Goal: Navigation & Orientation: Find specific page/section

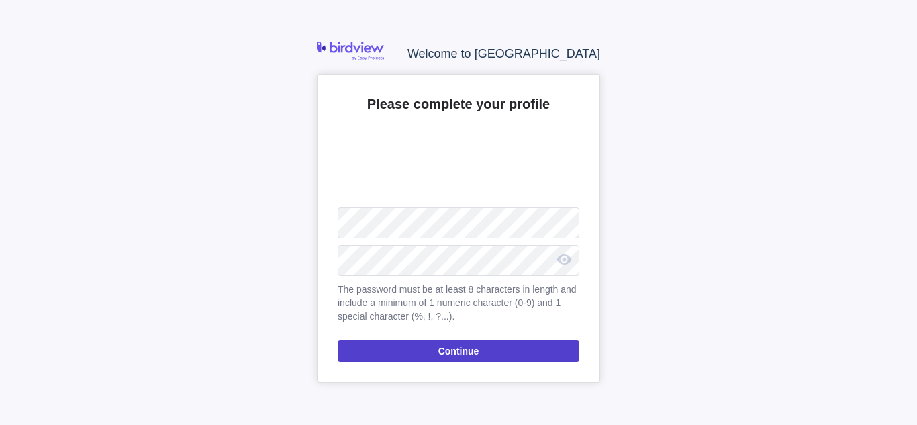
click at [495, 349] on span "Continue" at bounding box center [459, 350] width 242 height 21
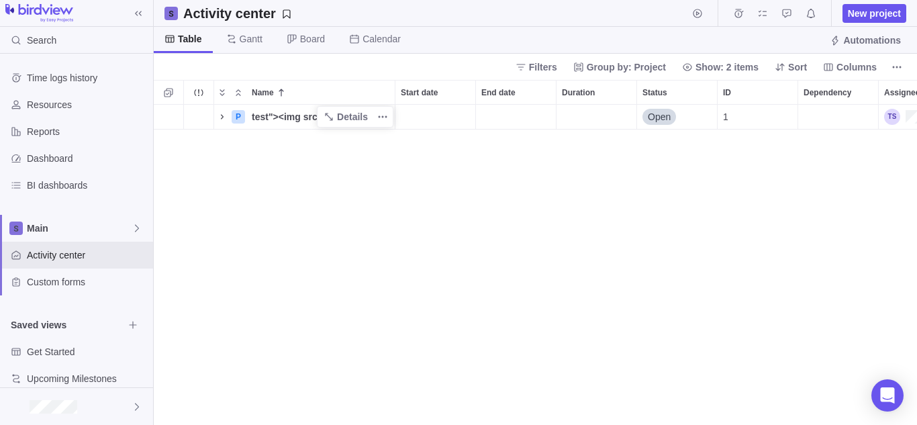
click at [223, 117] on icon "Name" at bounding box center [222, 116] width 3 height 5
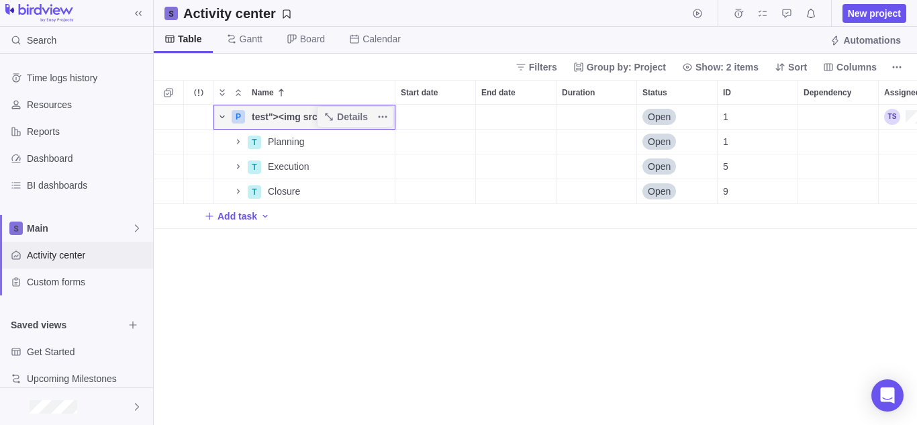
scroll to position [15, 0]
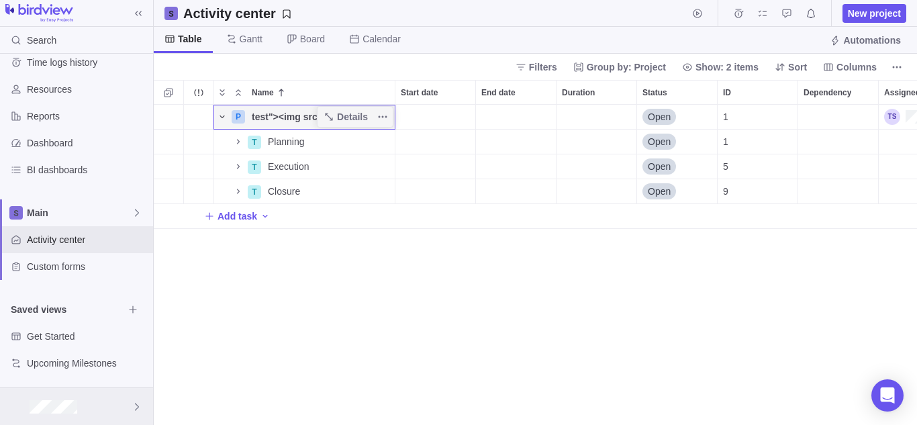
click at [127, 403] on div at bounding box center [76, 406] width 153 height 37
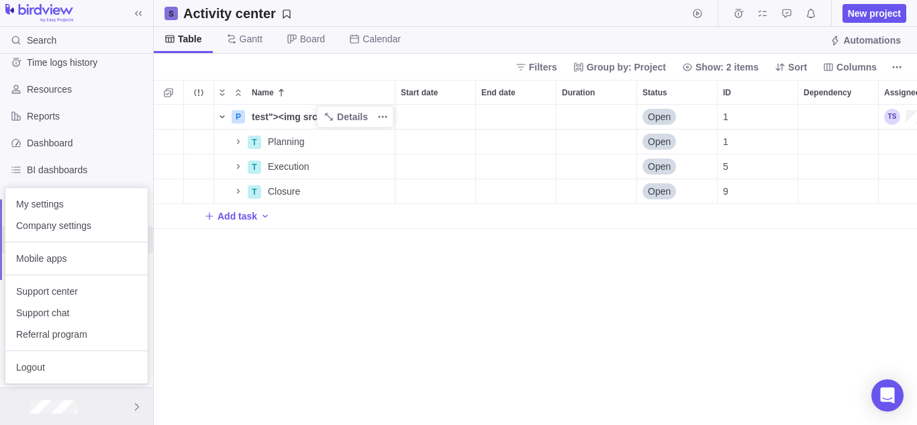
click at [140, 402] on icon at bounding box center [137, 406] width 11 height 11
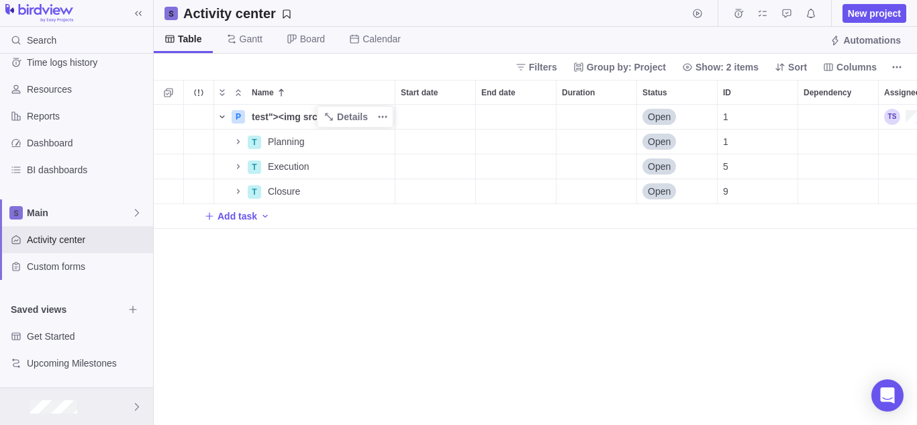
click at [140, 402] on icon at bounding box center [137, 406] width 11 height 11
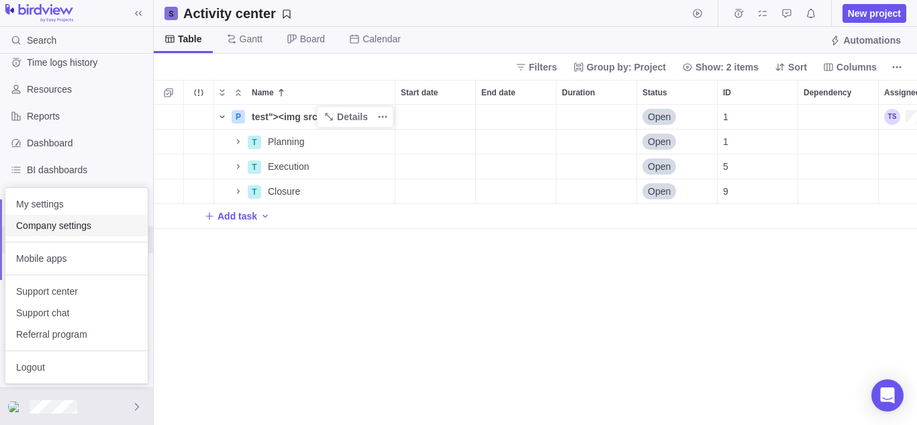
click at [75, 232] on span "Company settings" at bounding box center [76, 225] width 121 height 13
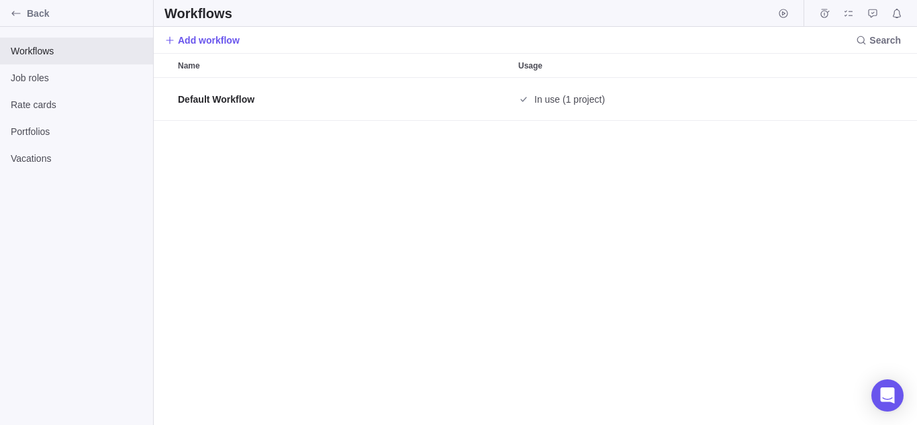
scroll to position [337, 753]
click at [26, 15] on div "Back" at bounding box center [15, 13] width 21 height 21
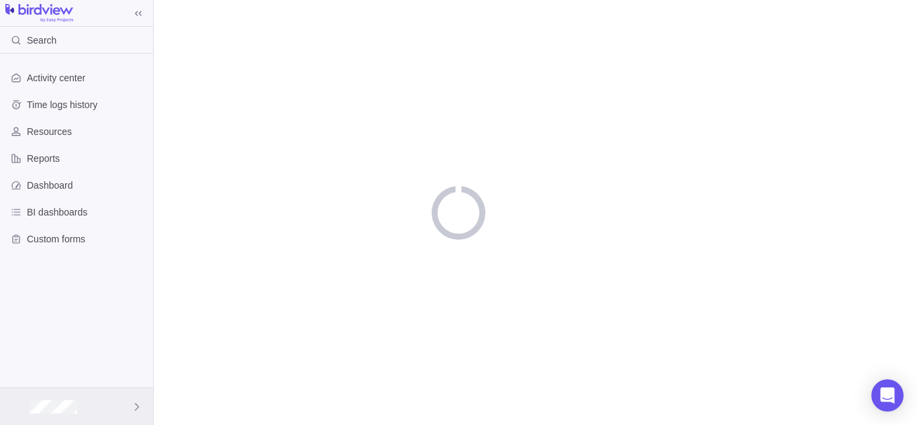
click at [136, 406] on icon at bounding box center [137, 406] width 11 height 11
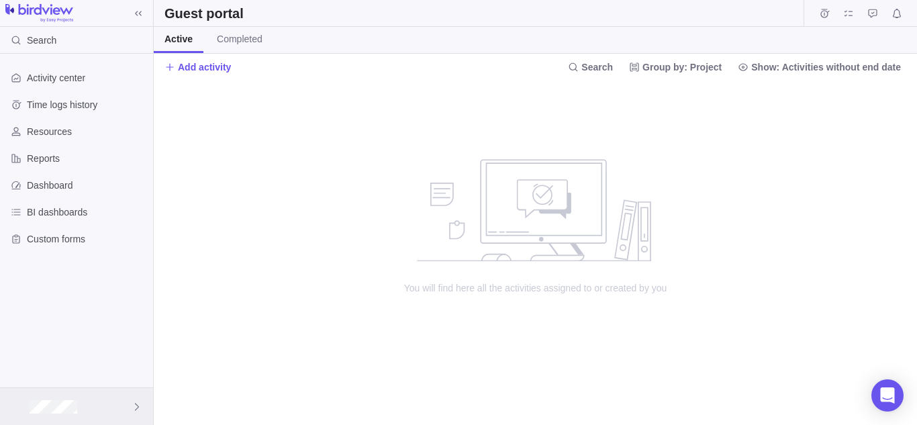
click at [132, 401] on icon at bounding box center [137, 406] width 11 height 11
click at [141, 406] on icon at bounding box center [137, 406] width 11 height 11
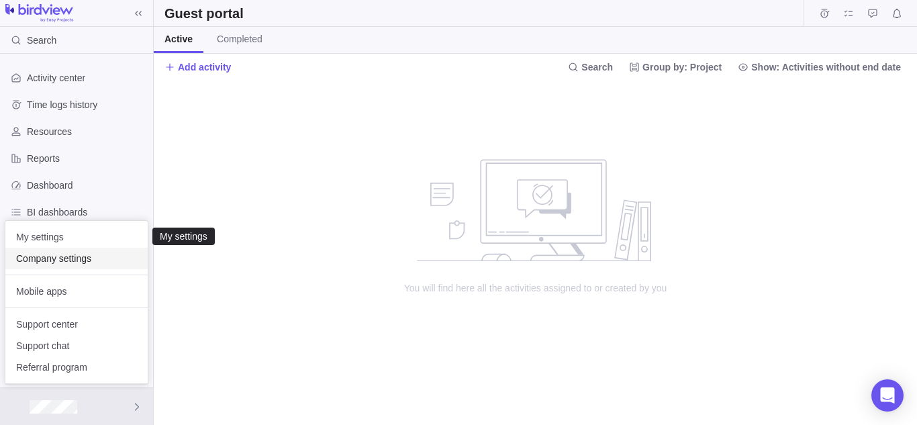
click at [77, 253] on span "Company settings" at bounding box center [76, 258] width 121 height 13
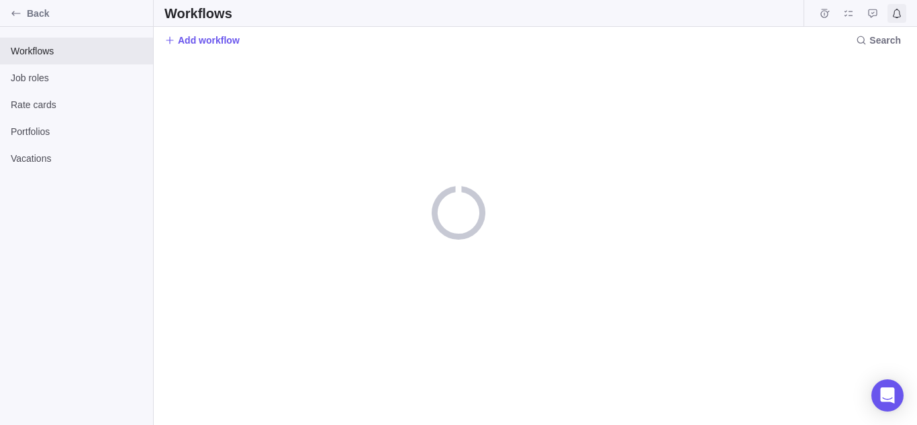
click at [888, 15] on span "Notifications" at bounding box center [896, 13] width 19 height 19
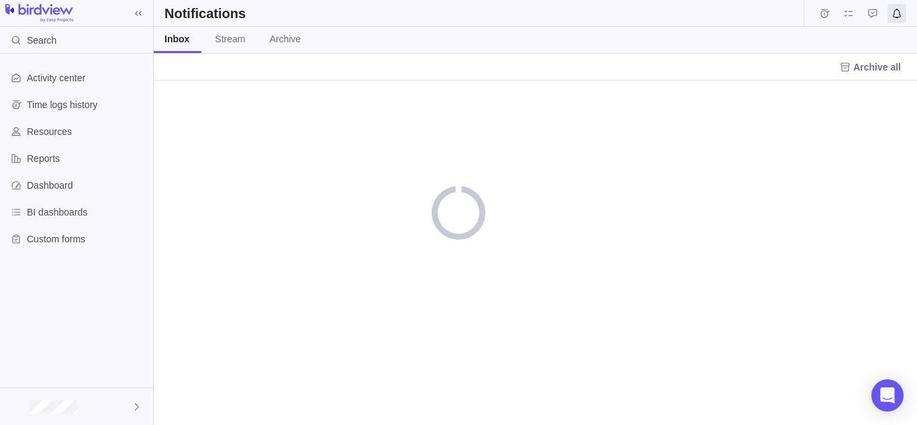
click at [761, 87] on div at bounding box center [535, 253] width 763 height 344
click at [24, 405] on div at bounding box center [76, 406] width 153 height 37
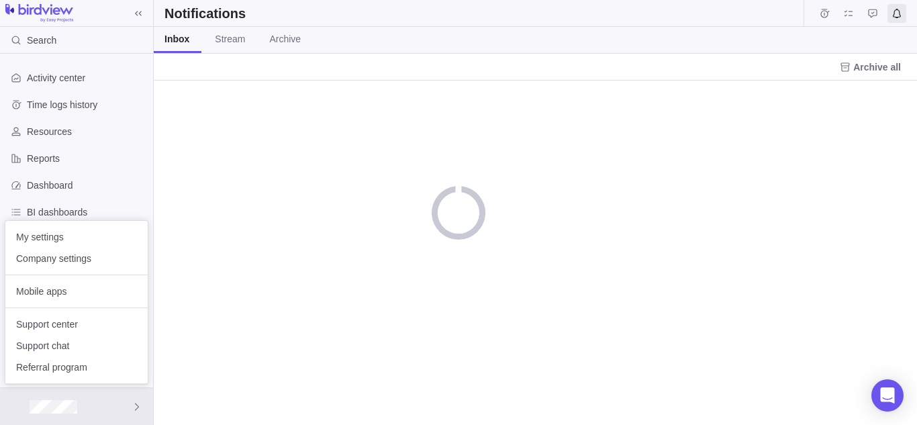
click at [287, 210] on body "Search Activity center Time logs history Resources Reports Dashboard BI dashboa…" at bounding box center [458, 212] width 917 height 425
